Goal: Task Accomplishment & Management: Use online tool/utility

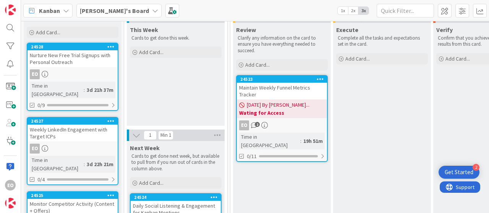
scroll to position [38, 0]
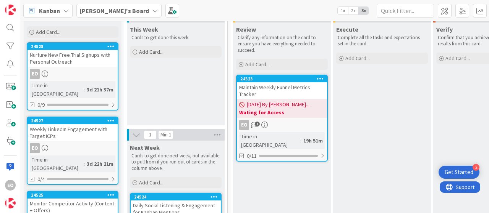
click at [305, 118] on link "24523 Maintain Weekly Funnel Metrics Tracker 09/08/2025 By Esther... Wating for…" at bounding box center [282, 118] width 92 height 87
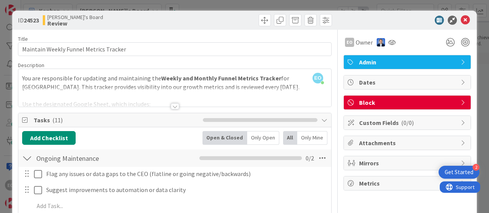
click at [171, 107] on div at bounding box center [175, 106] width 8 height 6
click at [168, 100] on p at bounding box center [174, 95] width 305 height 9
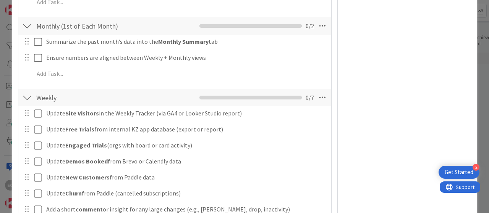
scroll to position [382, 0]
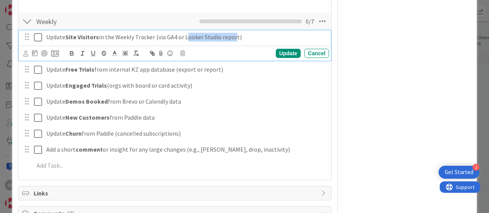
drag, startPoint x: 183, startPoint y: 37, endPoint x: 234, endPoint y: 40, distance: 50.5
click at [234, 40] on p "Update Site Visitors in the Weekly Tracker (via GA4 or Looker Studio report)" at bounding box center [186, 37] width 280 height 9
drag, startPoint x: 234, startPoint y: 40, endPoint x: 231, endPoint y: 33, distance: 7.2
click at [231, 33] on p "Update Site Visitors in the Weekly Tracker (via GA4 or Looker Studio report)" at bounding box center [186, 37] width 280 height 9
drag, startPoint x: 184, startPoint y: 37, endPoint x: 236, endPoint y: 42, distance: 52.2
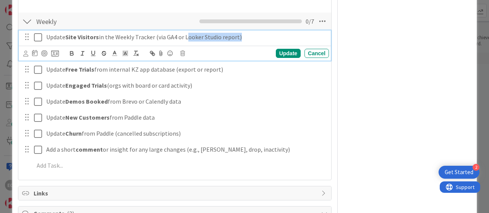
click at [236, 42] on div "Update Site Visitors in the Weekly Tracker (via GA4 or Looker Studio report)" at bounding box center [186, 37] width 286 height 13
drag, startPoint x: 184, startPoint y: 36, endPoint x: 236, endPoint y: 39, distance: 52.0
click at [236, 39] on p "Update Site Visitors in the Weekly Tracker (via GA4 or Looker Studio report)" at bounding box center [186, 37] width 280 height 9
copy p "Looker Studio report"
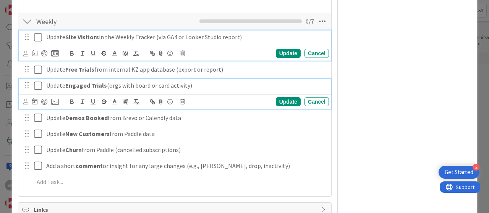
click at [268, 87] on p "Update Engaged Trials (orgs with board or card activity)" at bounding box center [186, 85] width 280 height 9
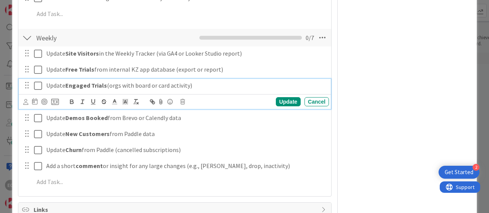
scroll to position [327, 0]
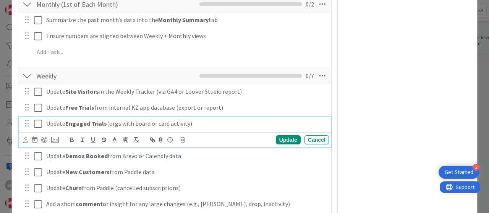
click at [353, 62] on div "EO Owner Admin Dates Block Custom Fields ( 0/0 ) Attachments Mirrors Metrics" at bounding box center [407, 73] width 128 height 741
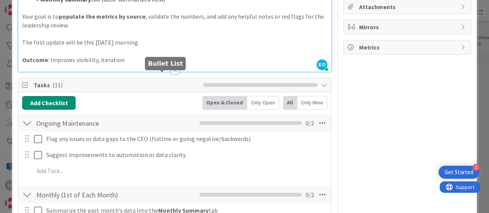
scroll to position [0, 0]
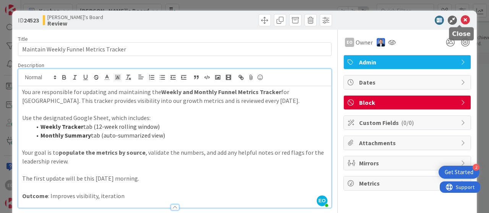
click at [461, 19] on icon at bounding box center [465, 20] width 9 height 9
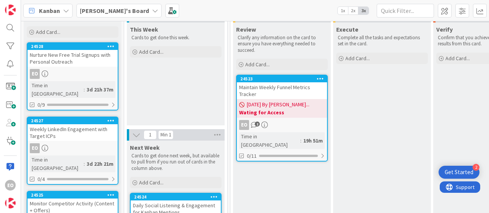
click at [273, 123] on div "EO 2" at bounding box center [282, 125] width 90 height 10
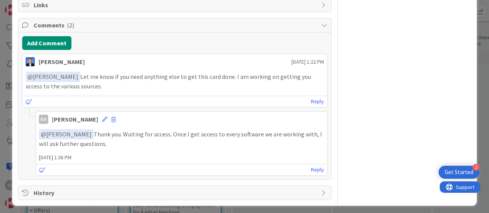
click at [116, 167] on div "Reply" at bounding box center [181, 169] width 291 height 11
click at [313, 168] on link "Reply" at bounding box center [317, 170] width 13 height 10
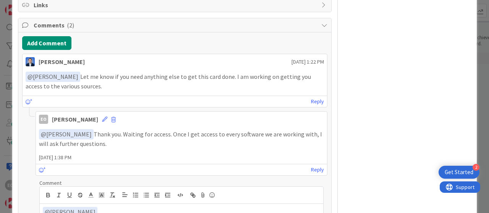
scroll to position [528, 0]
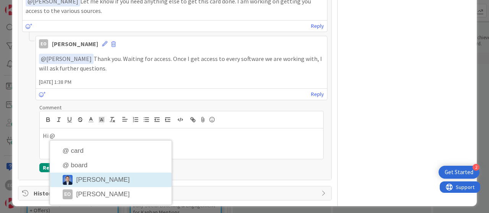
click at [150, 178] on li "Dimitri Ponomareff" at bounding box center [110, 180] width 121 height 15
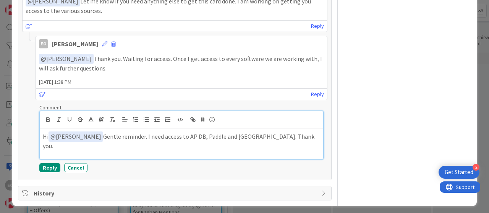
click at [154, 132] on p "Hi ﻿ @ Dimitri Ponomareff ﻿ Gentle reminder. I need access to AP DB, Paddle and…" at bounding box center [181, 141] width 277 height 19
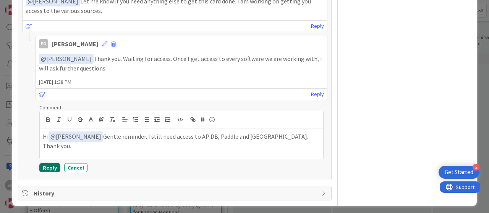
click at [46, 168] on button "Reply" at bounding box center [49, 167] width 21 height 9
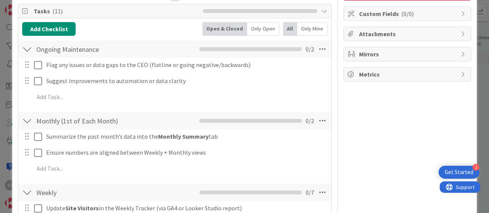
scroll to position [0, 0]
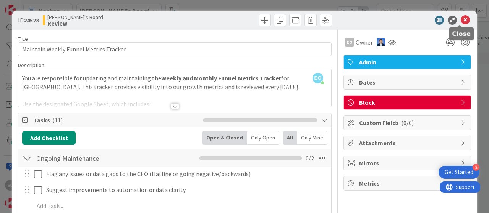
click at [463, 24] on icon at bounding box center [465, 20] width 9 height 9
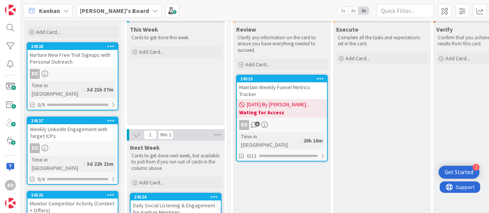
click at [265, 86] on div "Maintain Weekly Funnel Metrics Tracker" at bounding box center [282, 90] width 90 height 17
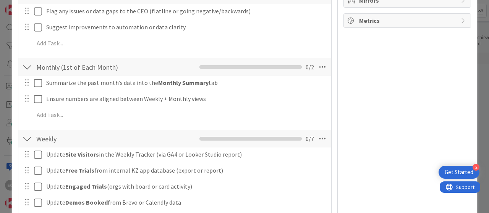
scroll to position [191, 0]
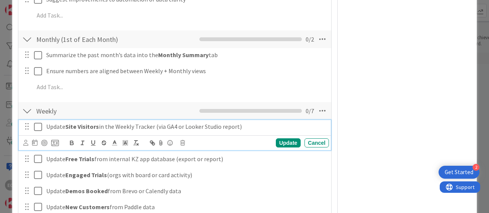
click at [37, 126] on icon at bounding box center [38, 127] width 8 height 9
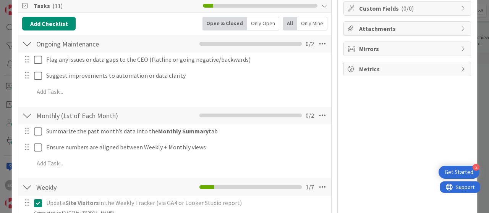
scroll to position [0, 0]
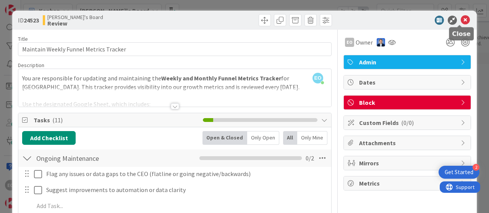
click at [463, 23] on icon at bounding box center [465, 20] width 9 height 9
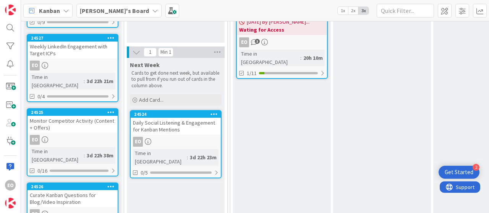
scroll to position [141, 0]
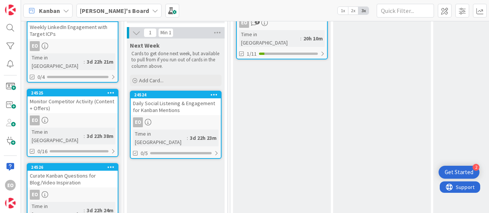
click at [170, 113] on div "Daily Social Listening & Engagement for Kanban Mentions" at bounding box center [176, 107] width 90 height 17
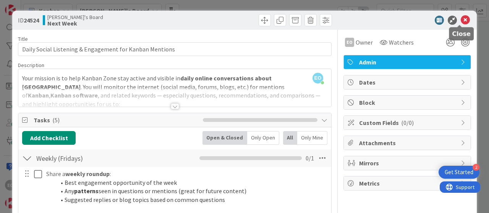
click at [461, 19] on icon at bounding box center [465, 20] width 9 height 9
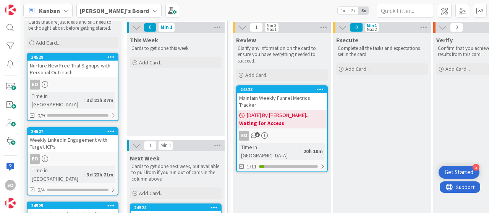
scroll to position [26, 0]
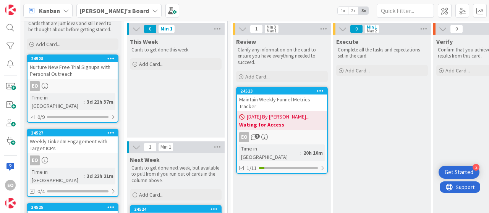
click at [281, 130] on link "24523 Maintain Weekly Funnel Metrics Tracker 09/08/2025 By Esther... Wating for…" at bounding box center [282, 130] width 92 height 87
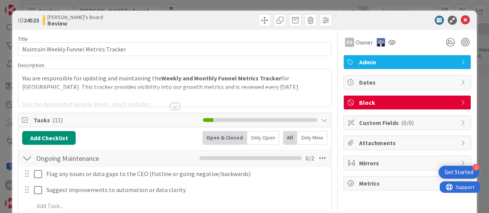
click at [171, 103] on div at bounding box center [175, 106] width 8 height 6
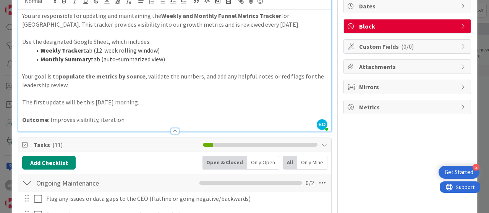
scroll to position [229, 0]
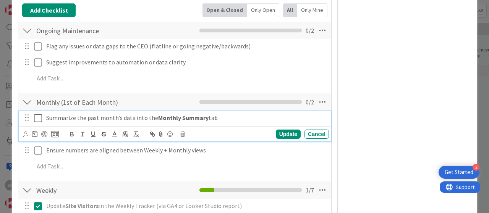
click at [35, 117] on icon at bounding box center [38, 118] width 8 height 9
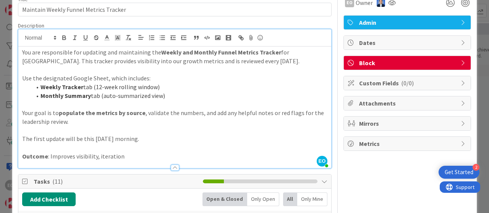
scroll to position [0, 0]
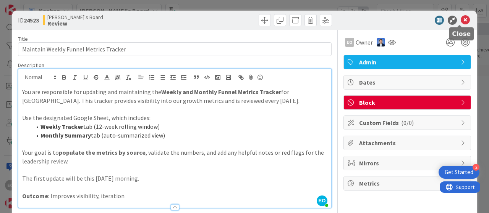
click at [461, 21] on icon at bounding box center [465, 20] width 9 height 9
